Goal: Ask a question: Seek information or help from site administrators or community

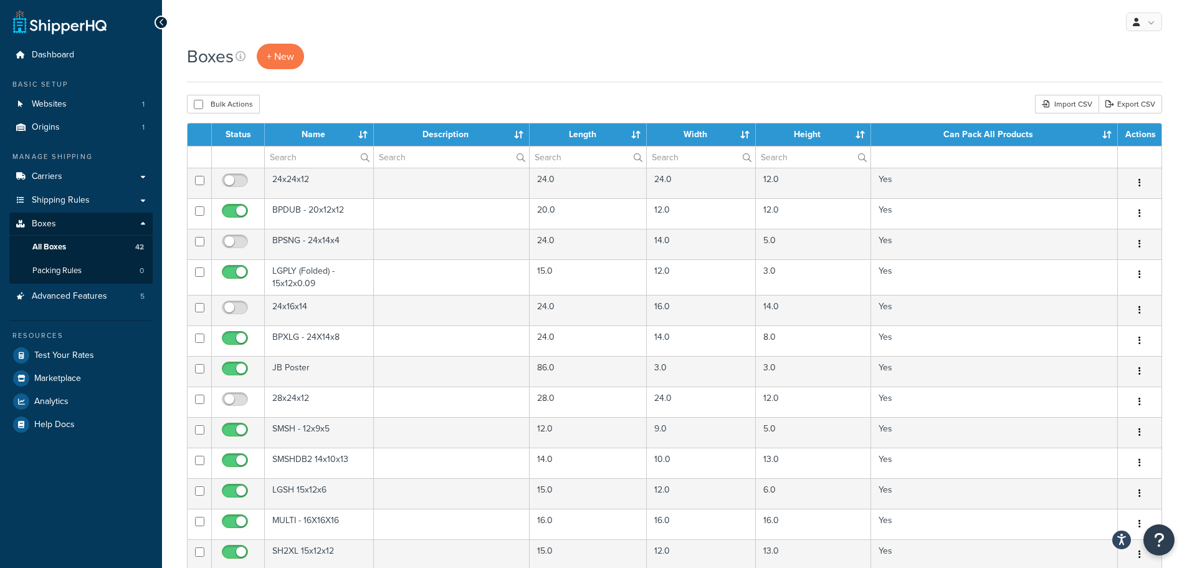
select select "50"
click at [59, 428] on span "Help Docs" at bounding box center [54, 424] width 40 height 11
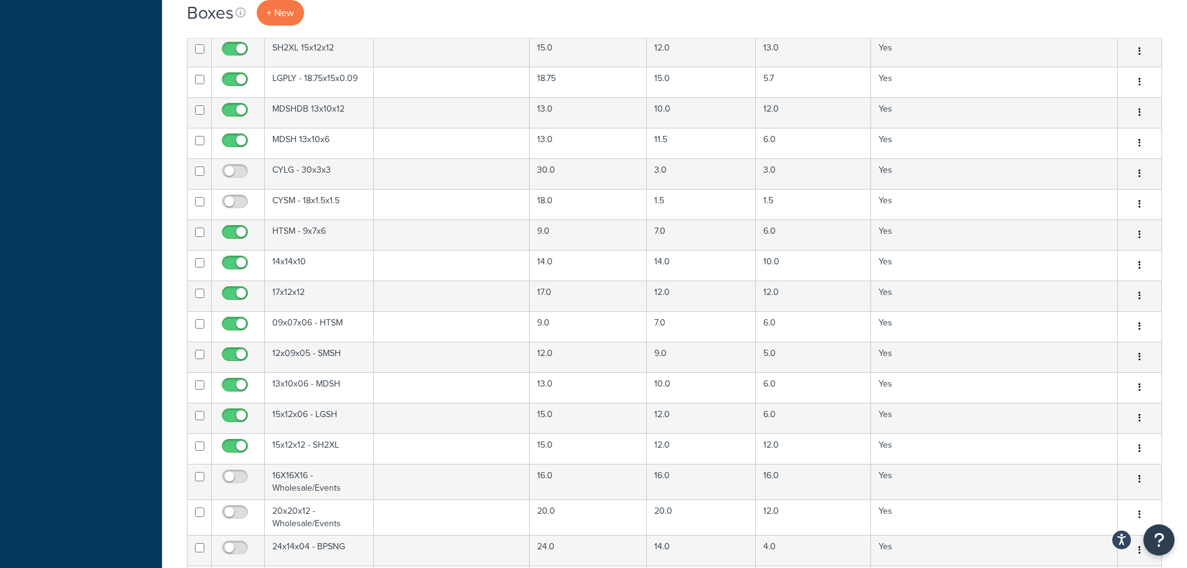
scroll to position [519, 0]
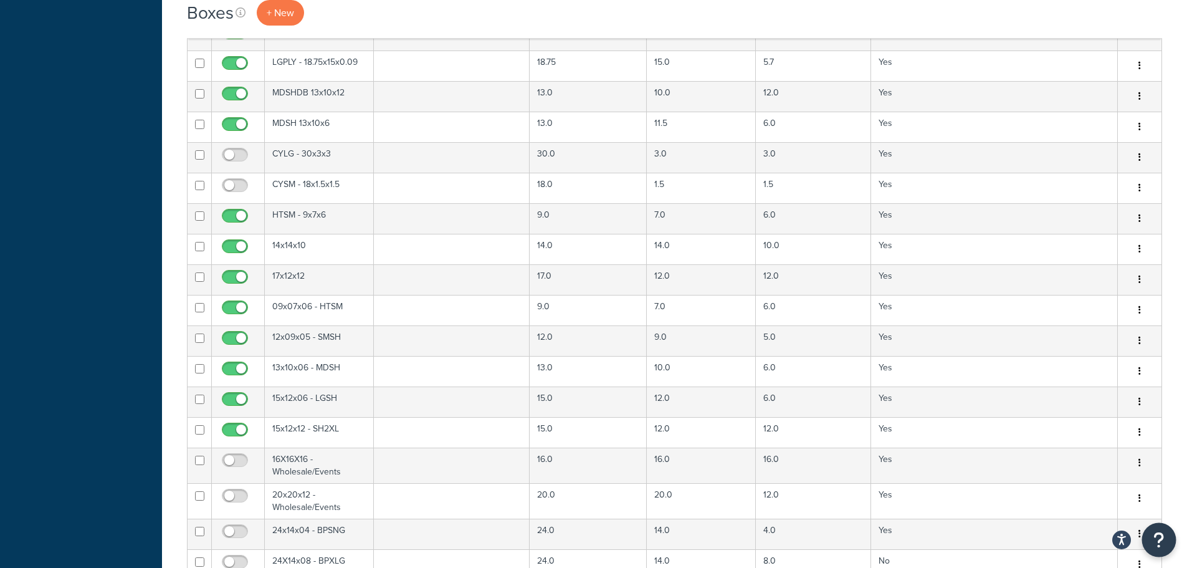
click at [1154, 548] on icon "Open Resource Center" at bounding box center [1159, 539] width 12 height 17
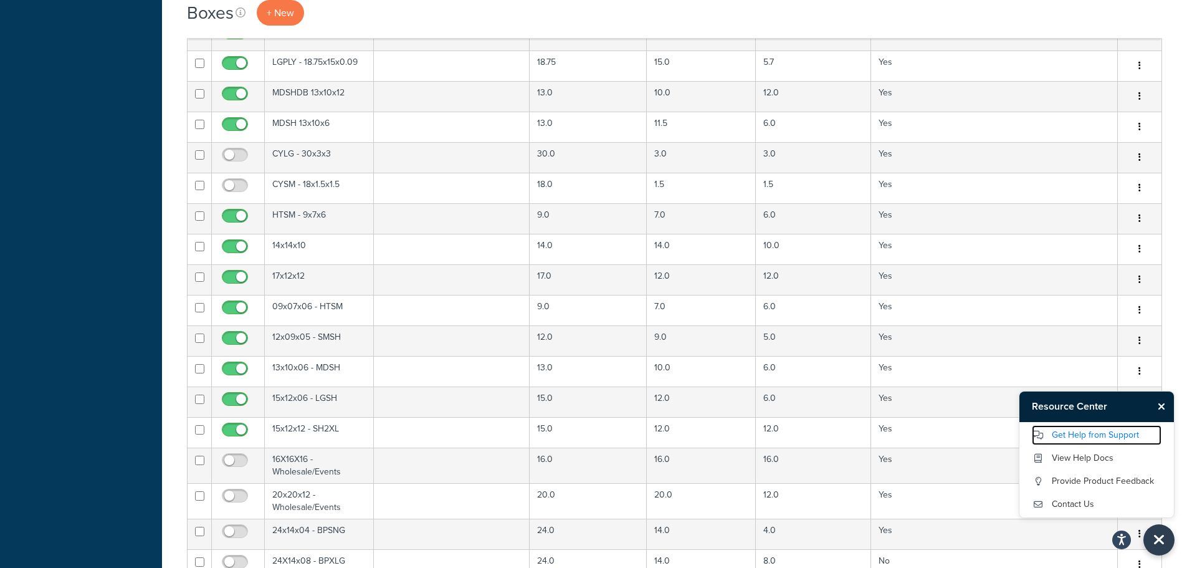
click at [1088, 437] on link "Get Help from Support" at bounding box center [1097, 435] width 130 height 20
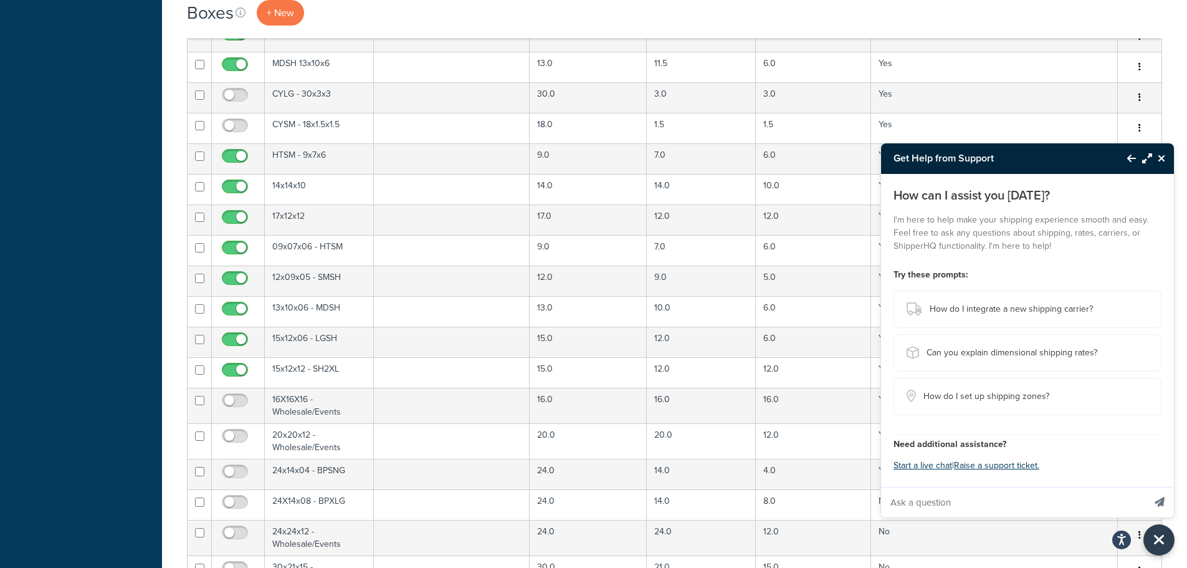
scroll to position [591, 0]
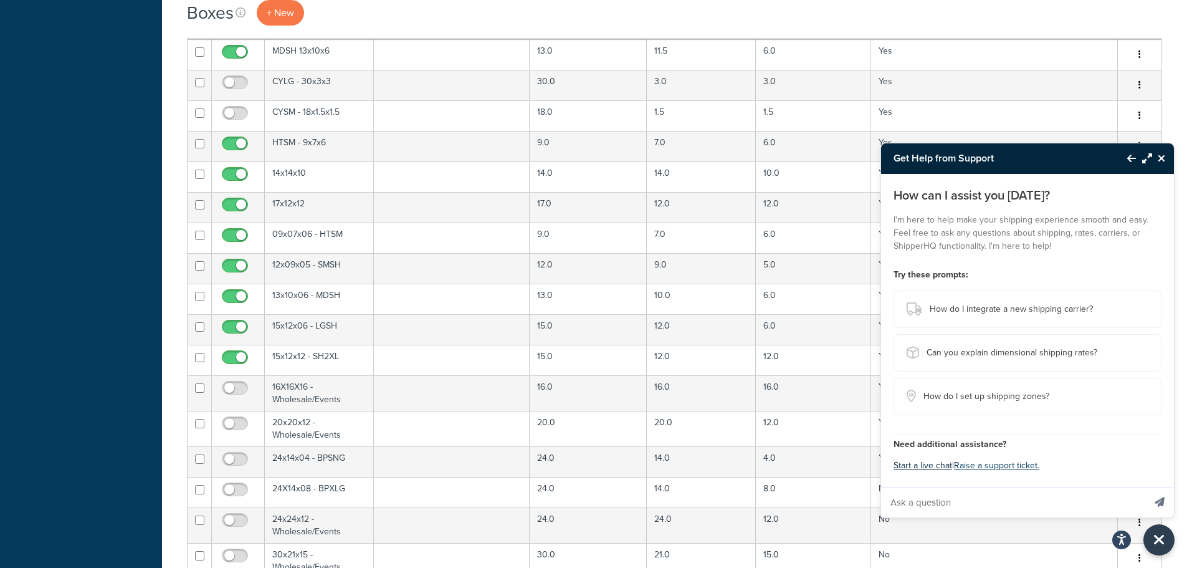
click at [919, 465] on button "Start a live chat" at bounding box center [922, 465] width 59 height 17
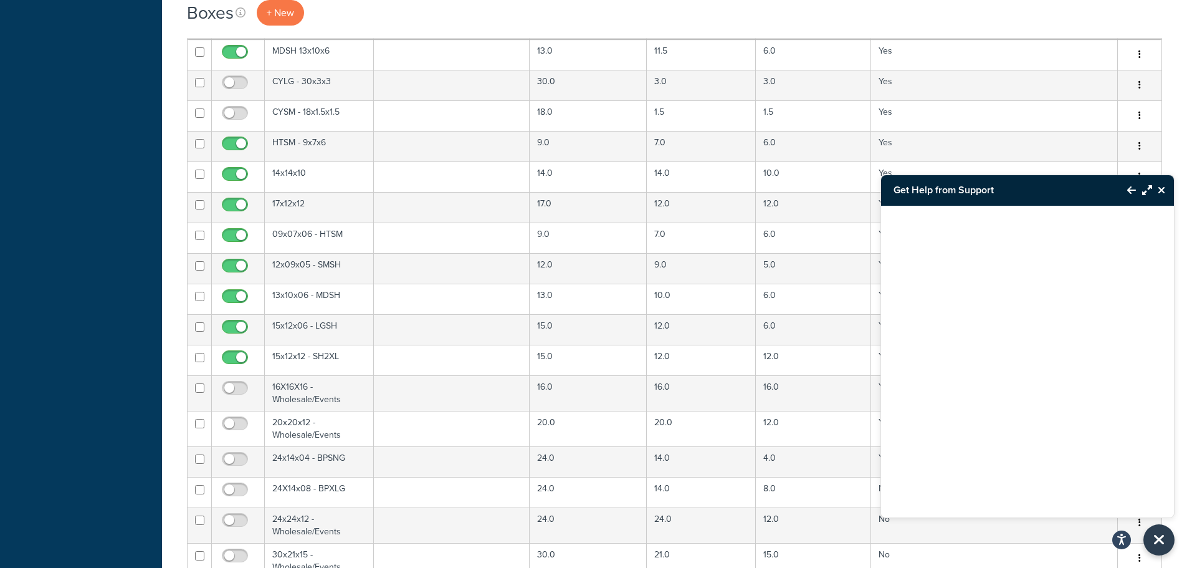
click at [1162, 185] on icon "Close Resource Center" at bounding box center [1161, 190] width 7 height 10
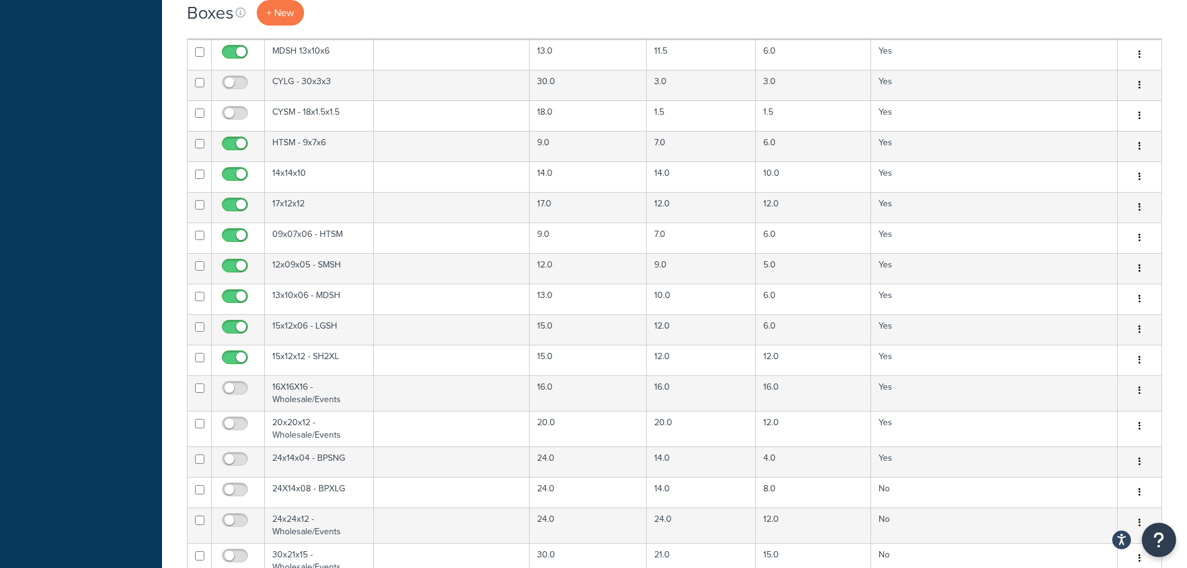
click at [1157, 537] on icon "Open Resource Center" at bounding box center [1159, 539] width 12 height 17
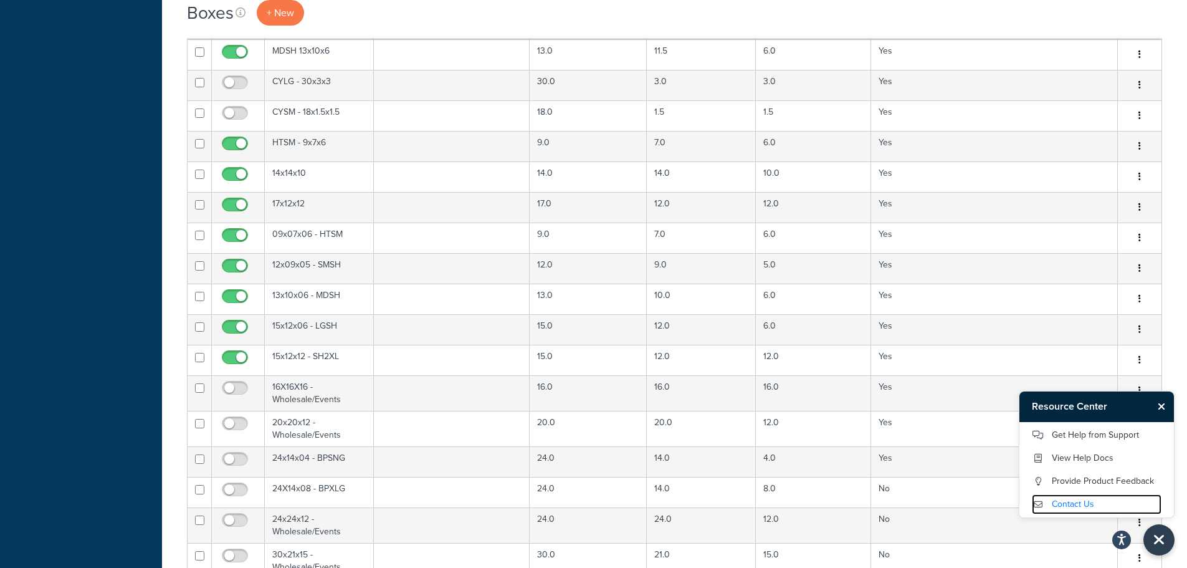
click at [1084, 498] on link "Contact Us" at bounding box center [1097, 504] width 130 height 20
click at [1163, 405] on icon "Close Resource Center" at bounding box center [1161, 406] width 7 height 10
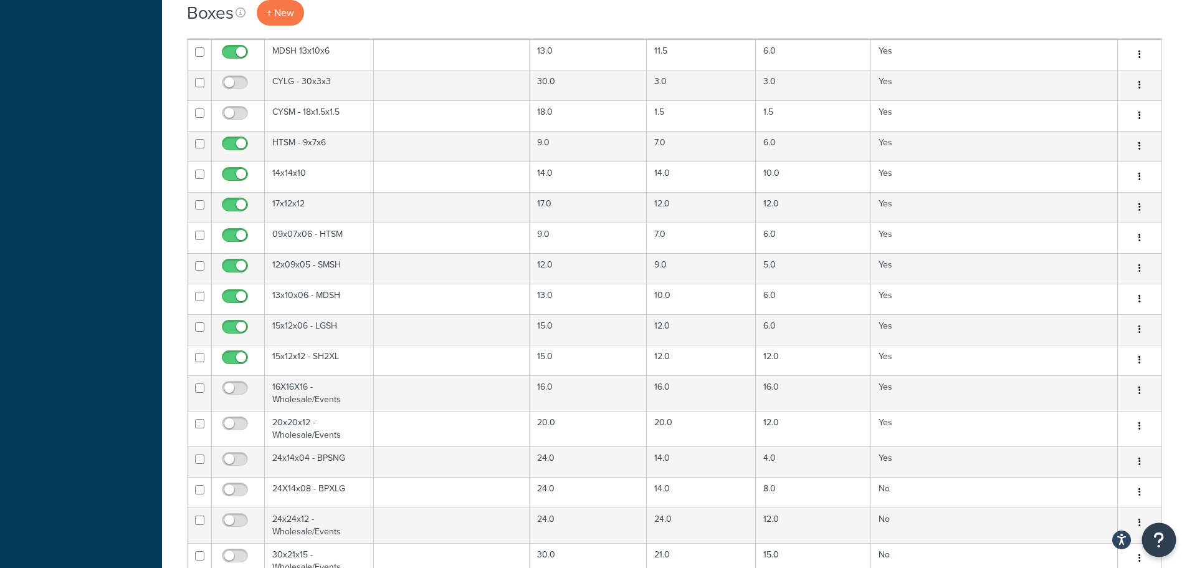
click at [1153, 539] on icon "Open Resource Center" at bounding box center [1159, 539] width 12 height 17
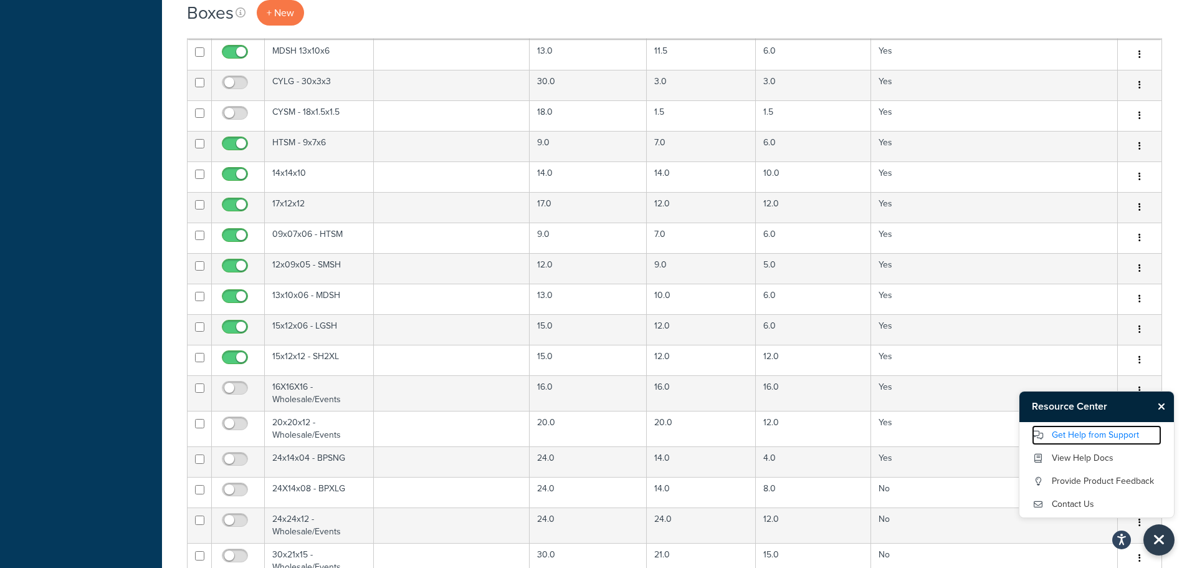
click at [1077, 436] on link "Get Help from Support" at bounding box center [1097, 435] width 130 height 20
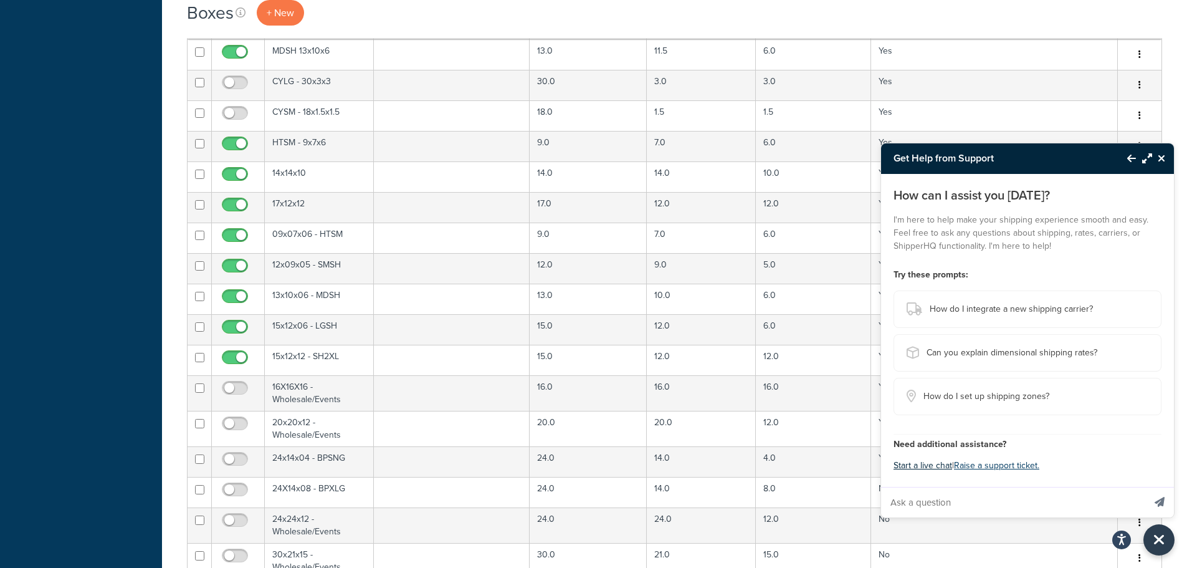
click at [929, 461] on button "Start a live chat" at bounding box center [922, 465] width 59 height 17
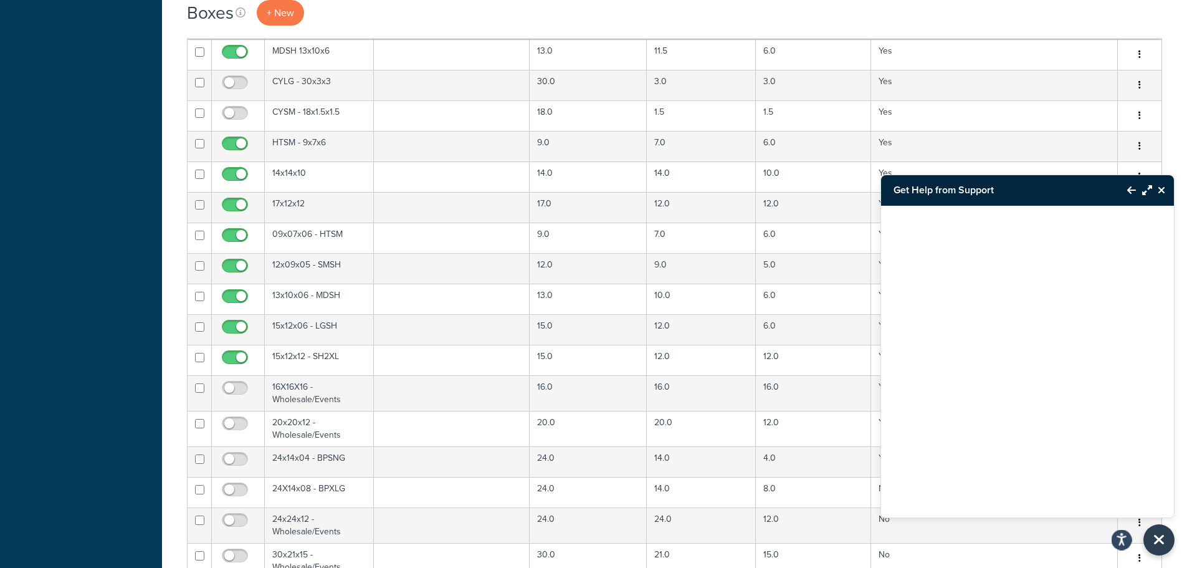
click at [1123, 540] on icon "Open accessiBe: accessibility options, statement and help" at bounding box center [1121, 539] width 10 height 13
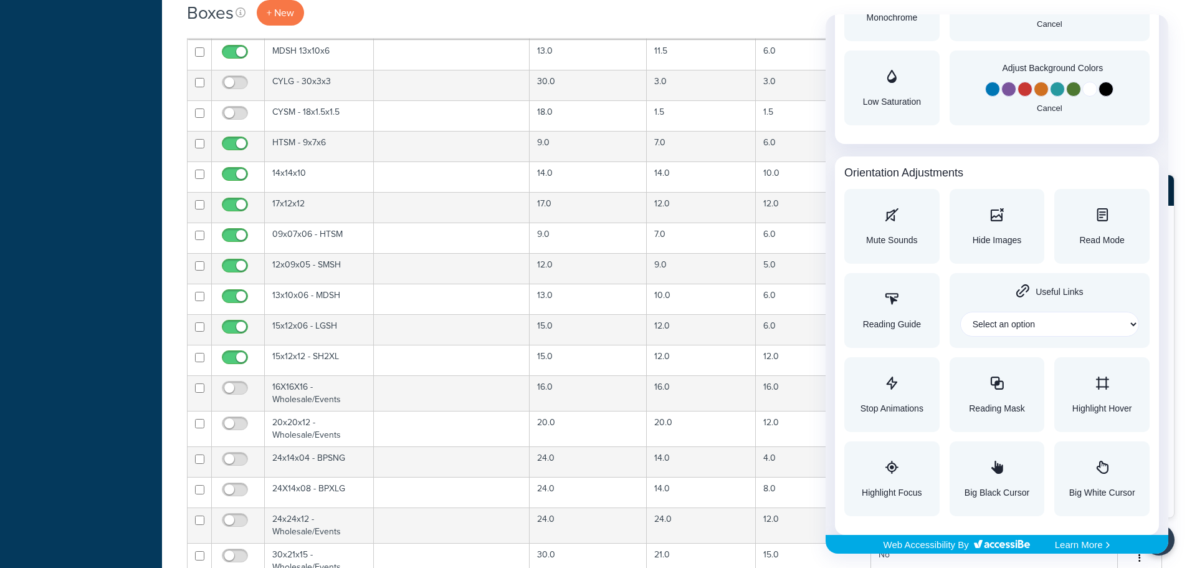
scroll to position [0, 0]
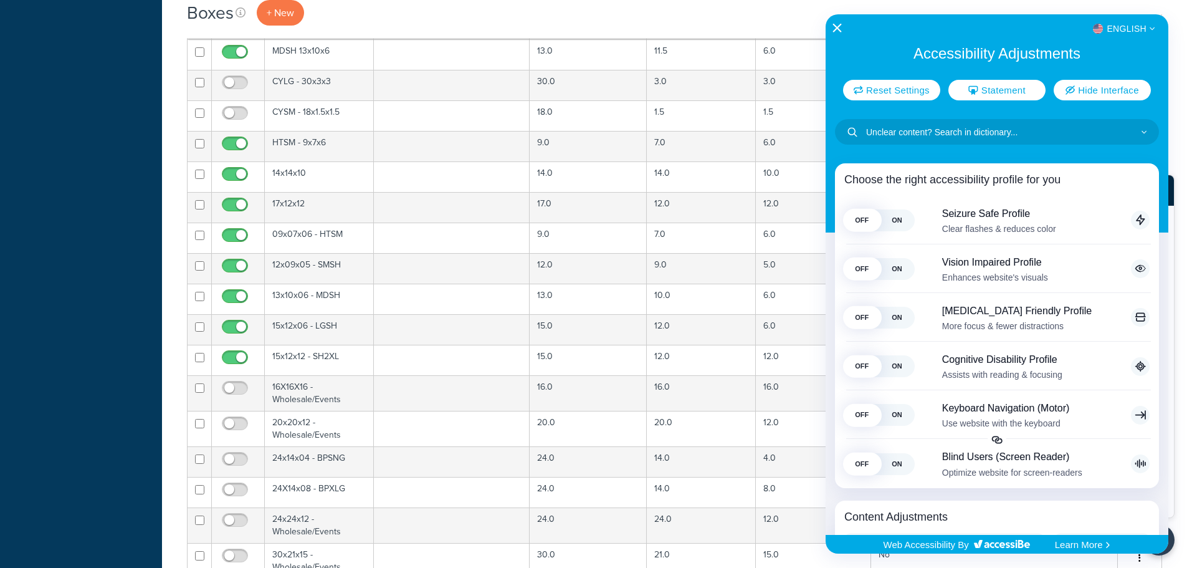
click at [836, 24] on icon "Close Accessibility Interface" at bounding box center [836, 28] width 9 height 9
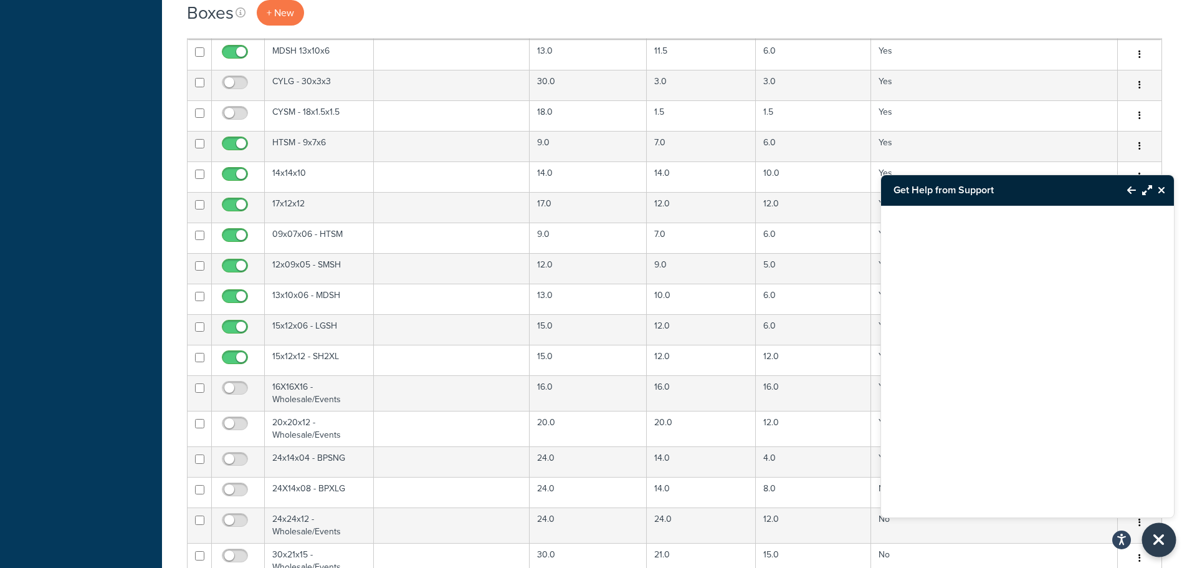
click at [1164, 542] on icon "Close Resource Center" at bounding box center [1159, 539] width 14 height 17
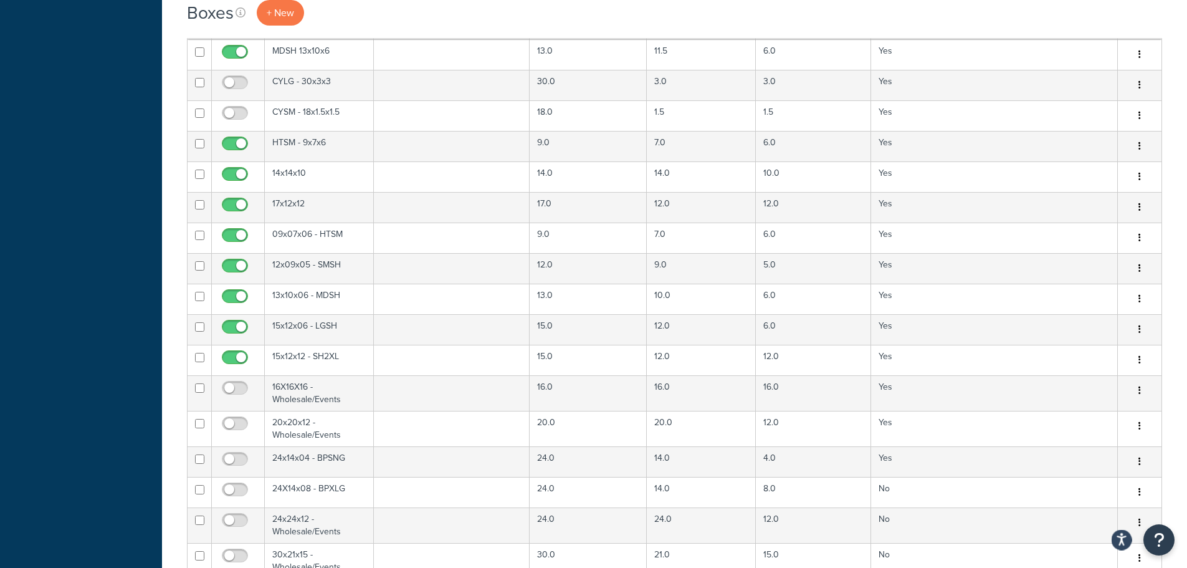
click at [1120, 538] on icon "Open accessiBe: accessibility options, statement and help" at bounding box center [1121, 539] width 10 height 13
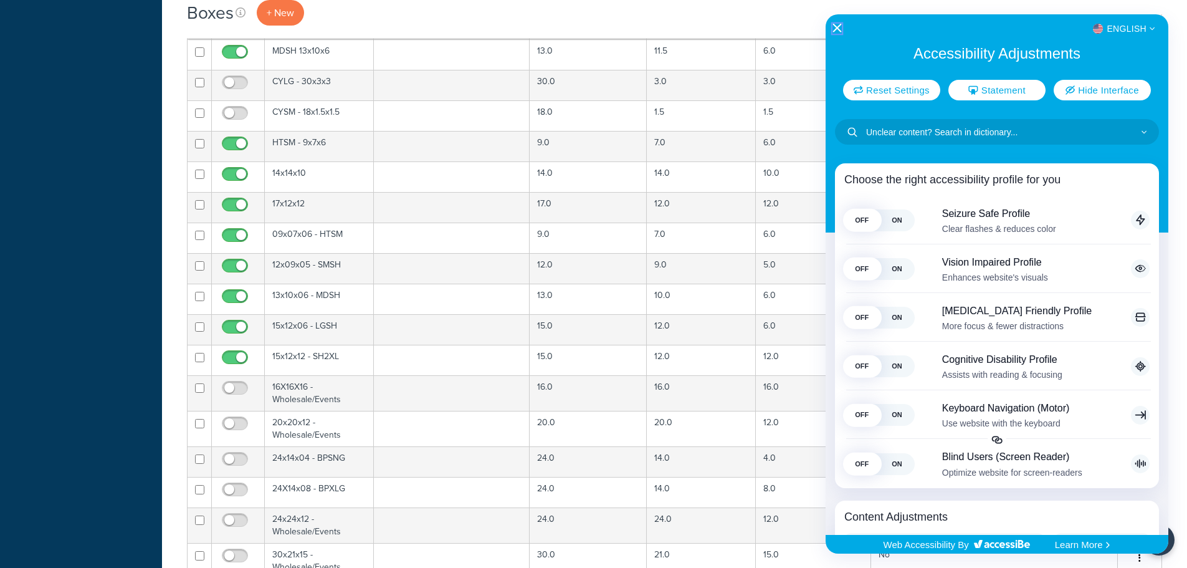
click at [838, 26] on icon "Close Accessibility Interface" at bounding box center [837, 28] width 9 height 9
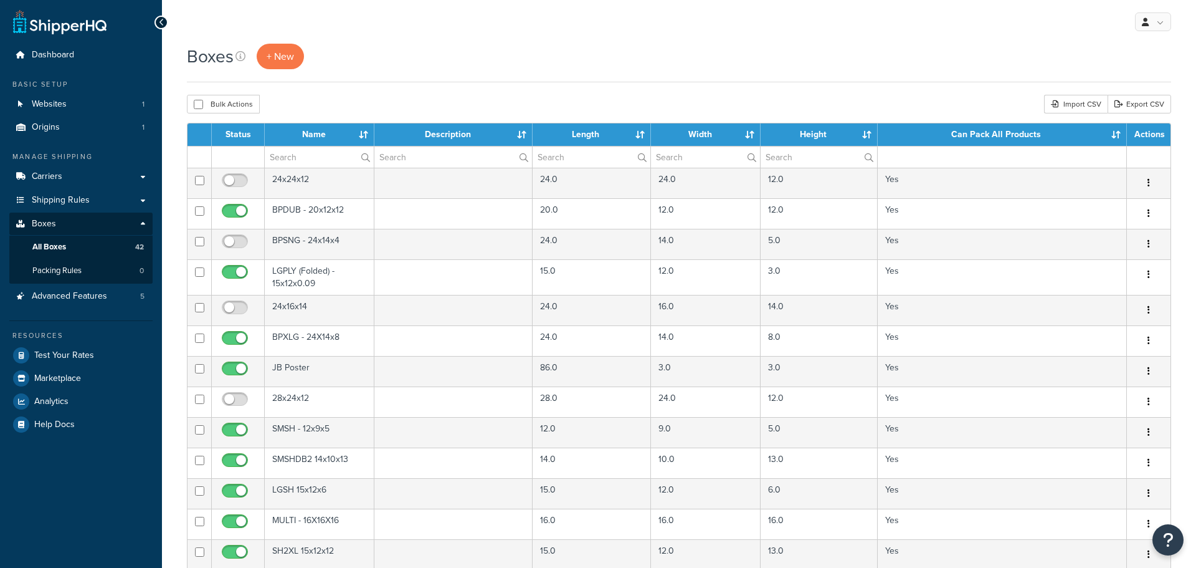
select select "50"
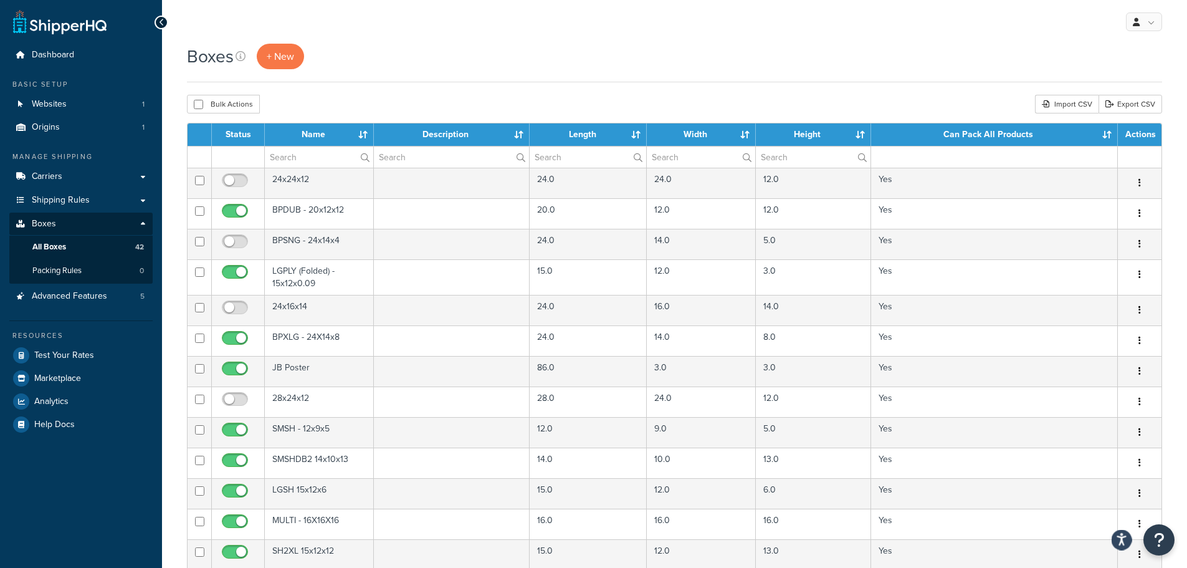
click at [1124, 531] on button "Open accessiBe: accessibility options, statement and help" at bounding box center [1121, 540] width 21 height 21
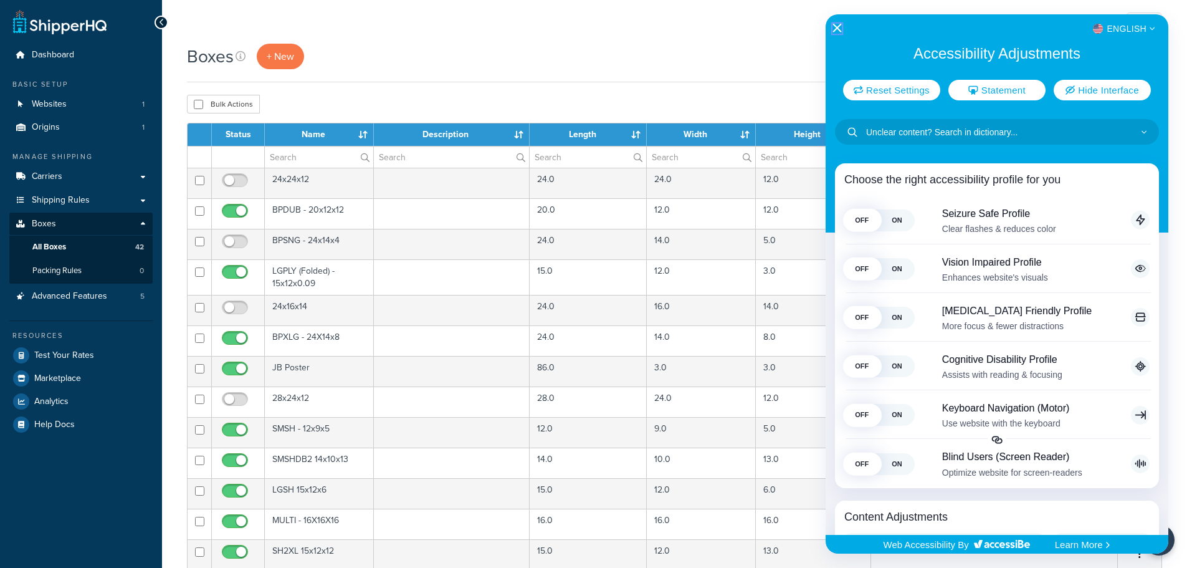
click at [838, 26] on icon "Close Accessibility Interface" at bounding box center [836, 28] width 9 height 9
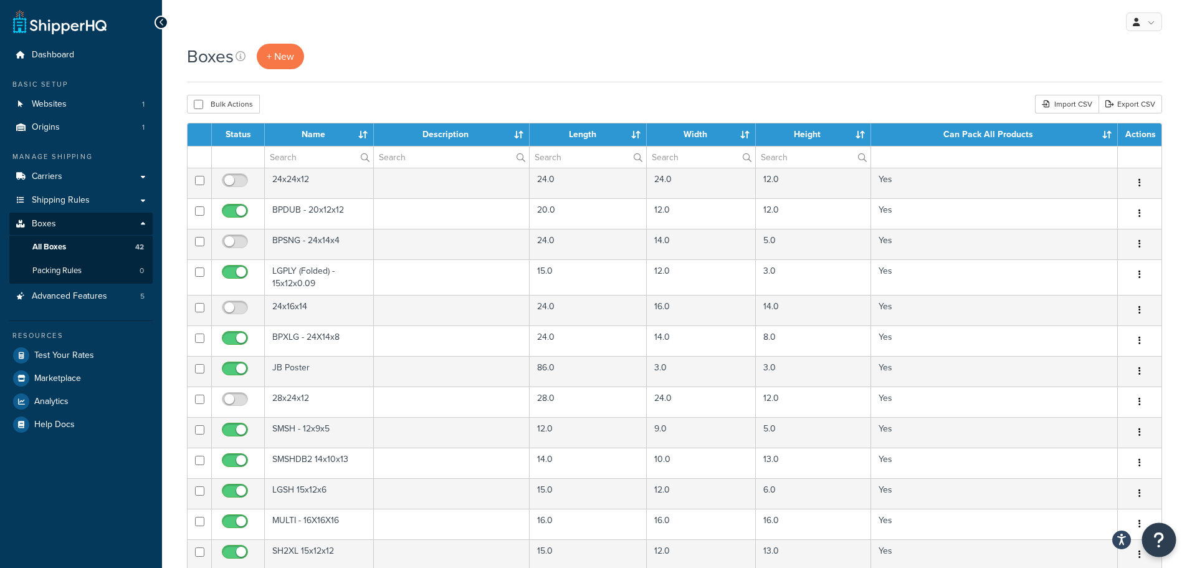
click at [1158, 541] on icon "Open Resource Center" at bounding box center [1159, 539] width 12 height 17
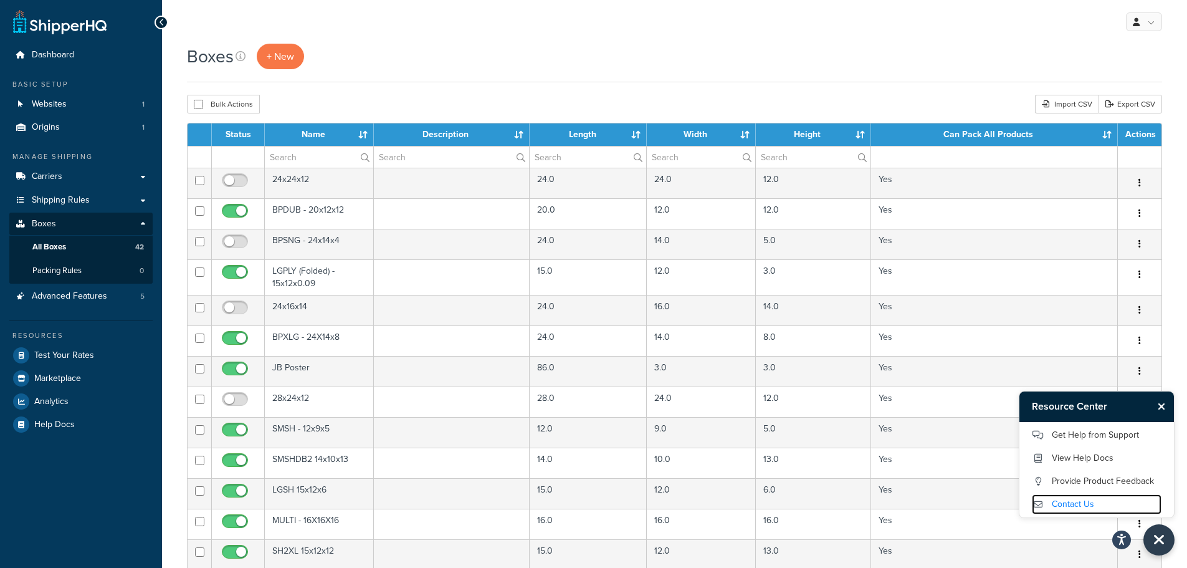
click at [1072, 502] on link "Contact Us" at bounding box center [1097, 504] width 130 height 20
click at [67, 176] on link "Carriers" at bounding box center [80, 176] width 143 height 23
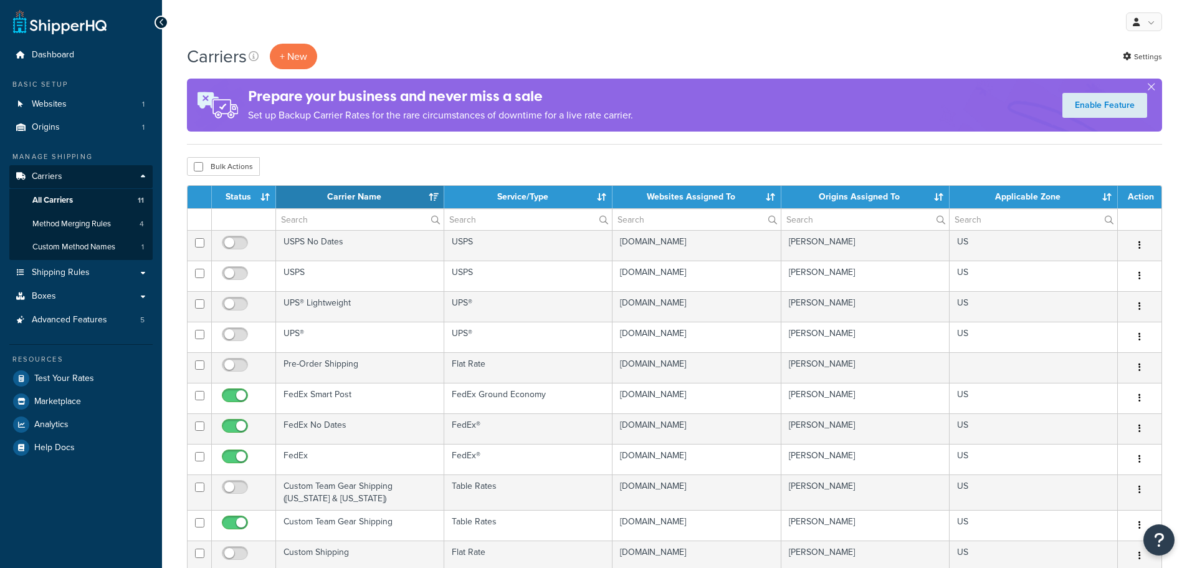
select select "15"
click at [68, 195] on span "All Carriers" at bounding box center [52, 200] width 40 height 11
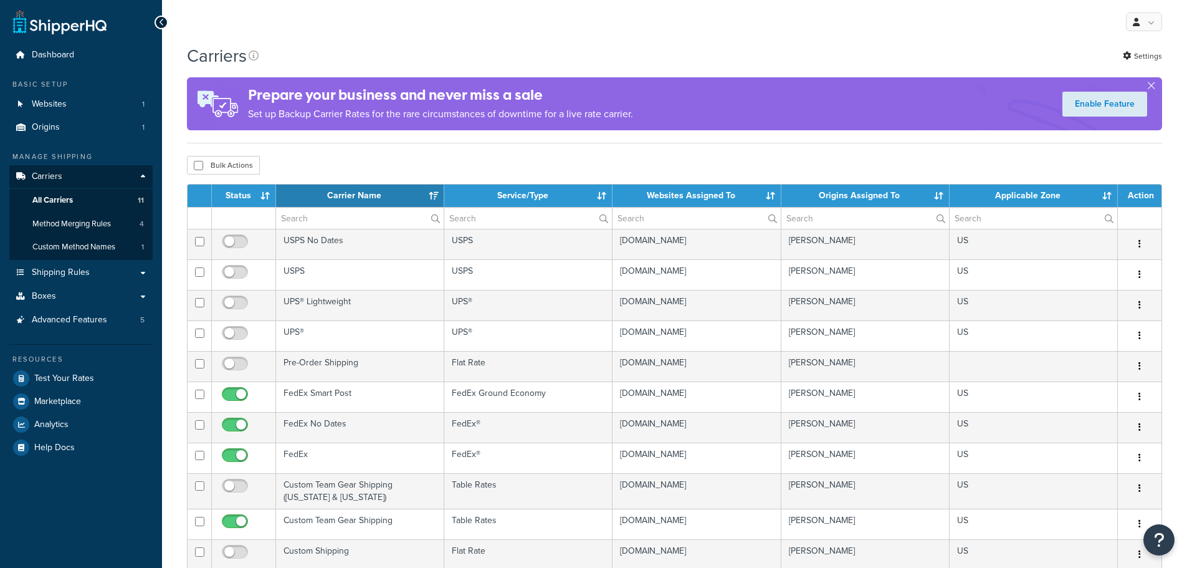
select select "15"
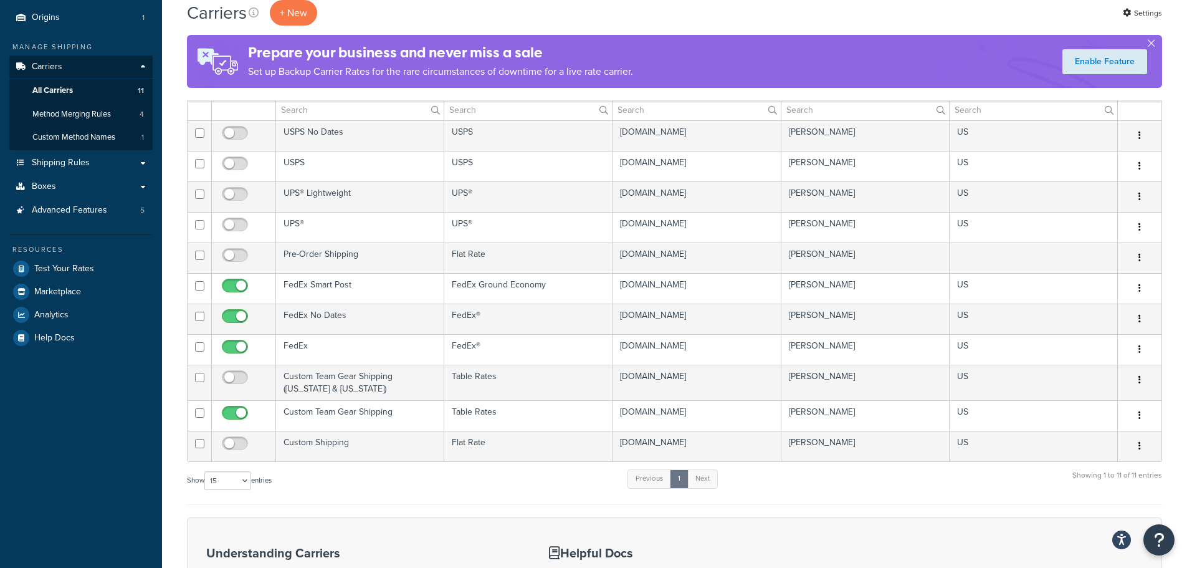
scroll to position [128, 0]
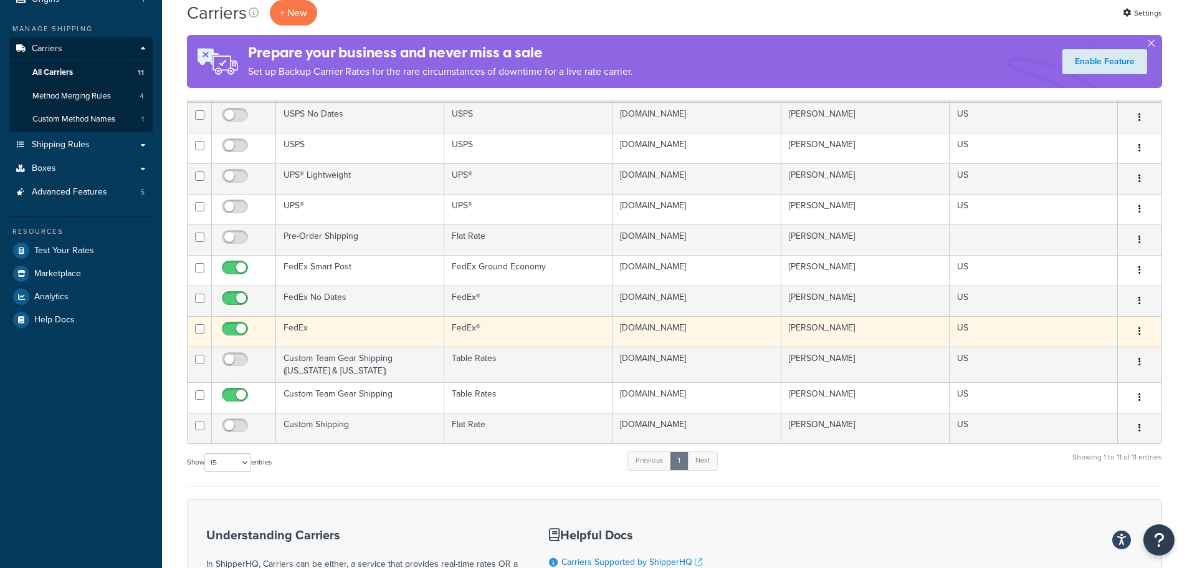
click at [1143, 327] on button "button" at bounding box center [1139, 331] width 17 height 20
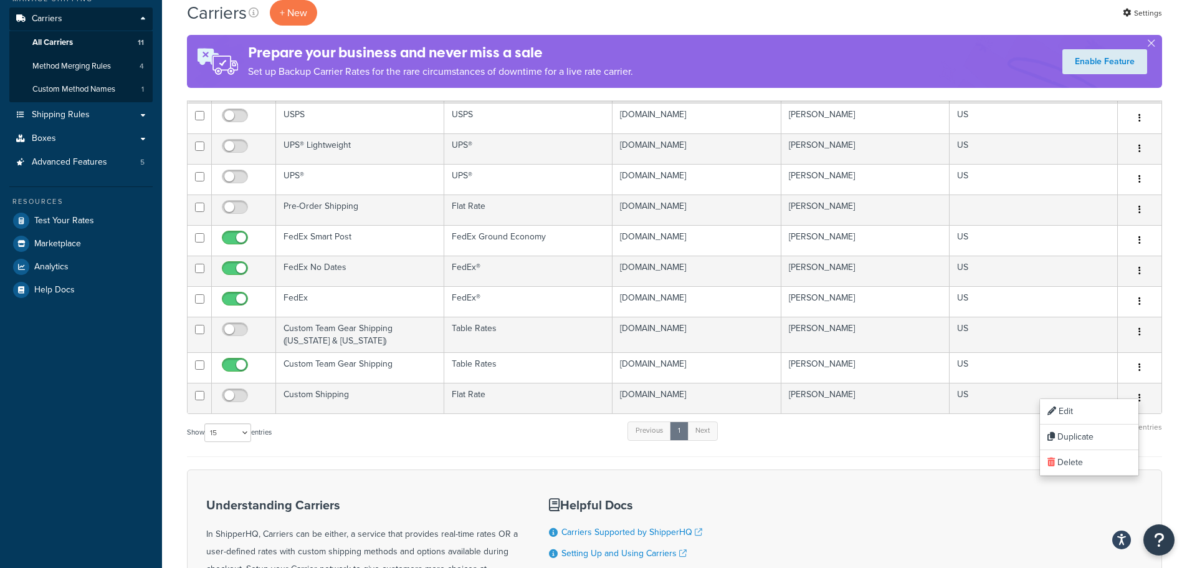
scroll to position [73, 0]
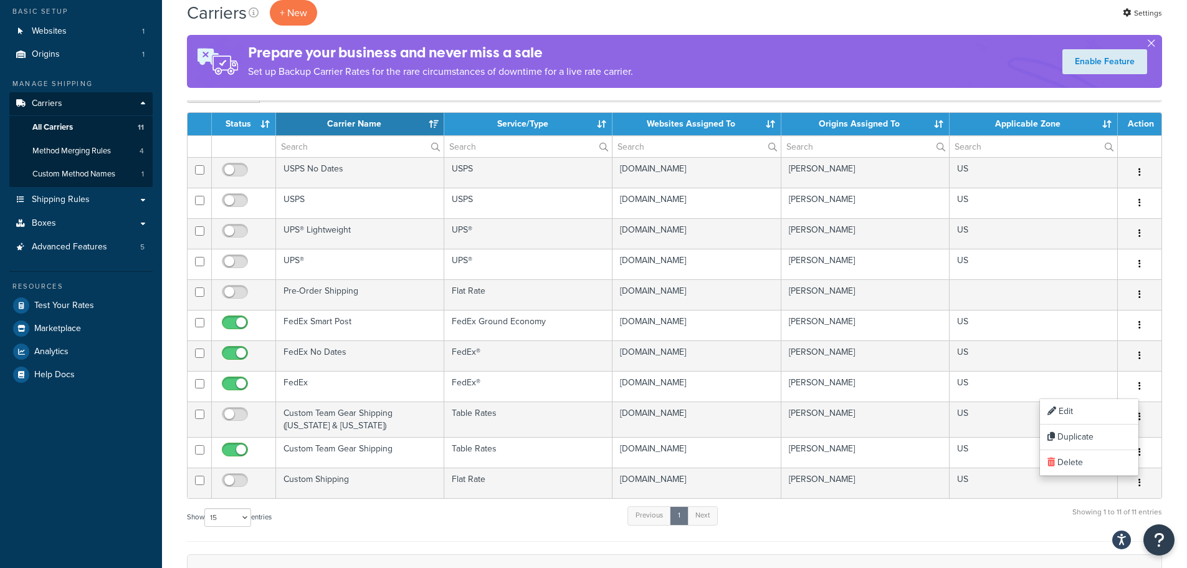
click at [1150, 44] on button "button" at bounding box center [1150, 45] width 3 height 3
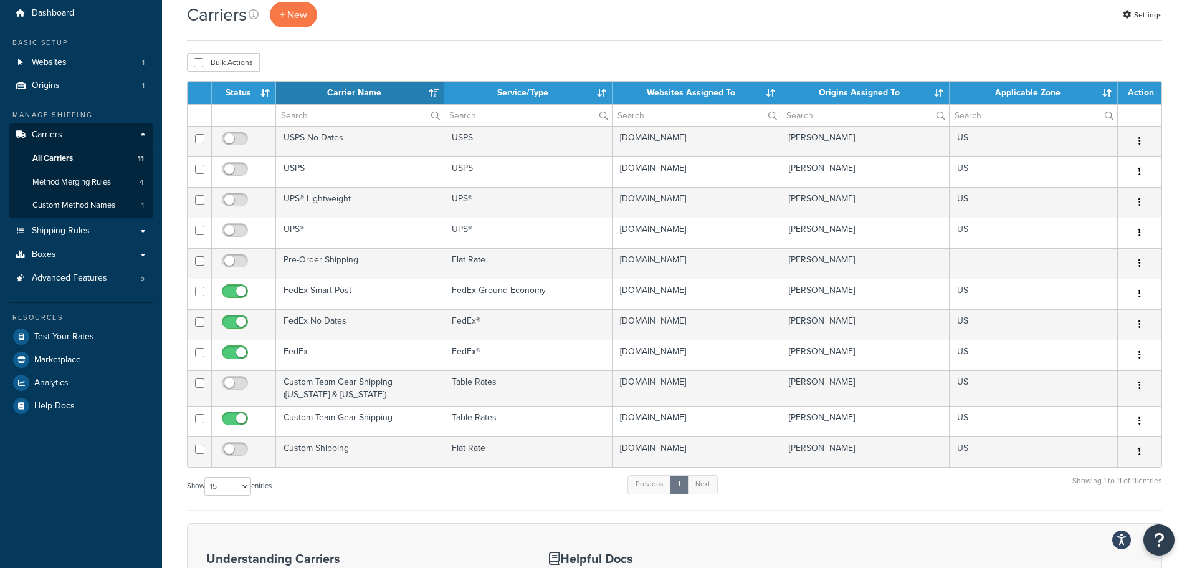
scroll to position [0, 0]
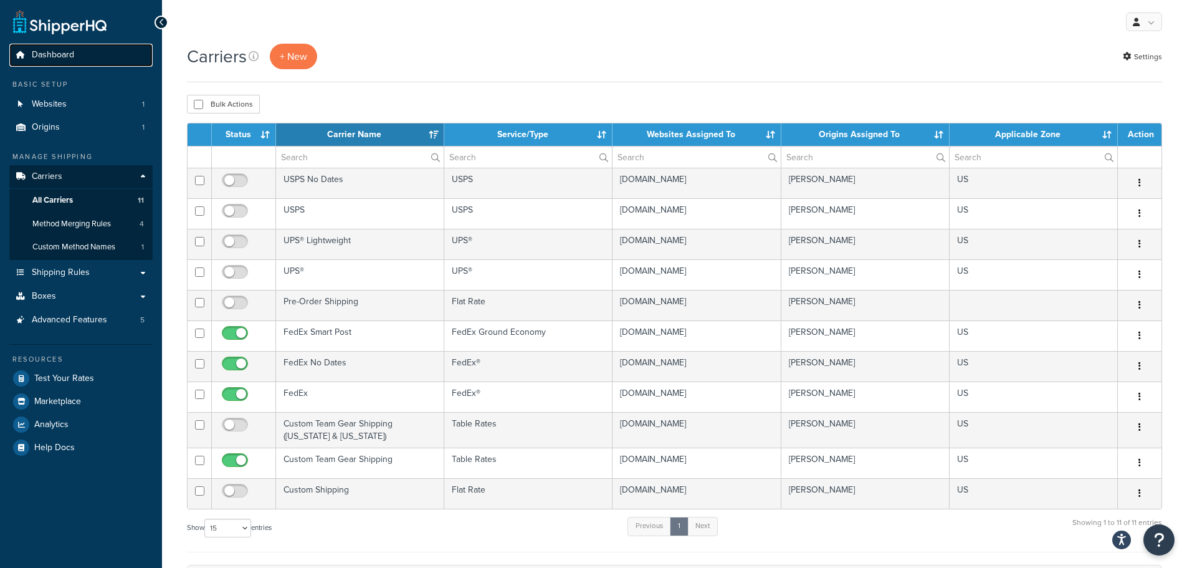
click at [65, 57] on span "Dashboard" at bounding box center [53, 55] width 42 height 11
